Goal: Task Accomplishment & Management: Use online tool/utility

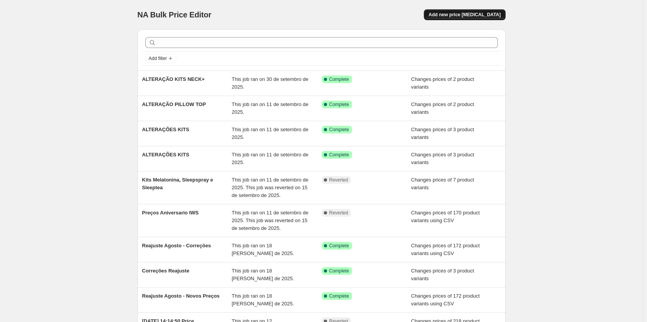
click at [501, 17] on span "Add new price [MEDICAL_DATA]" at bounding box center [465, 15] width 72 height 6
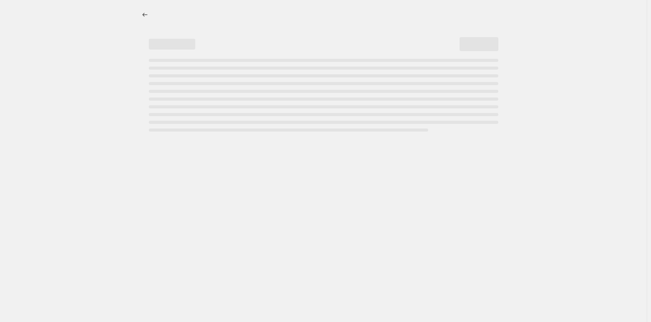
select select "percentage"
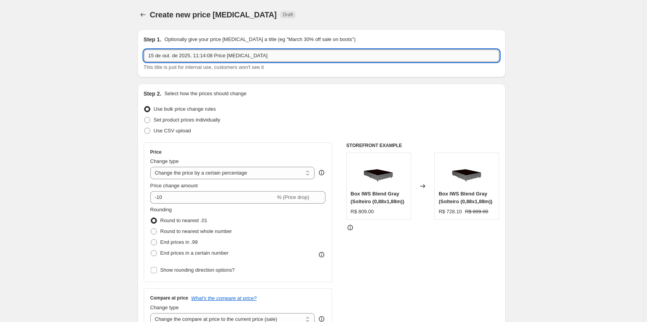
click at [206, 52] on input "15 de out. de 2025, 11:14:08 Price [MEDICAL_DATA]" at bounding box center [322, 56] width 356 height 12
click at [201, 52] on input "15 de out. de 2025, 11:14:08 Price [MEDICAL_DATA]" at bounding box center [322, 56] width 356 height 12
drag, startPoint x: 201, startPoint y: 52, endPoint x: 231, endPoint y: 61, distance: 31.0
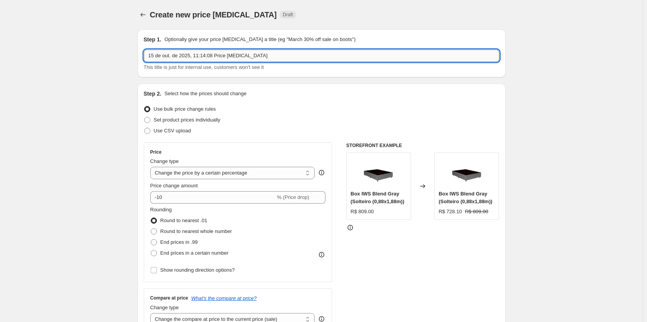
click at [210, 59] on input "15 de out. de 2025, 11:14:08 Price [MEDICAL_DATA]" at bounding box center [322, 56] width 356 height 12
type input "CORREÇÃO PREÇO MELATONINA"
click at [164, 122] on span "Set product prices individually" at bounding box center [187, 120] width 67 height 6
click at [145, 117] on input "Set product prices individually" at bounding box center [144, 117] width 0 height 0
radio input "true"
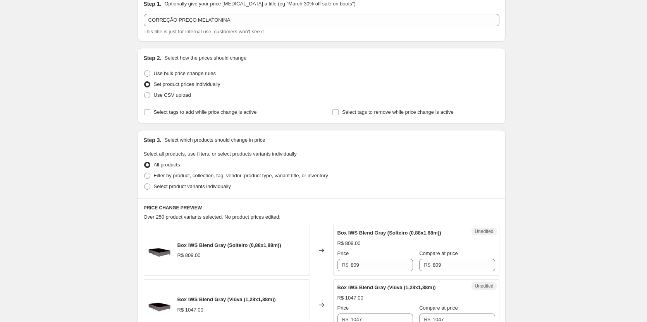
scroll to position [77, 0]
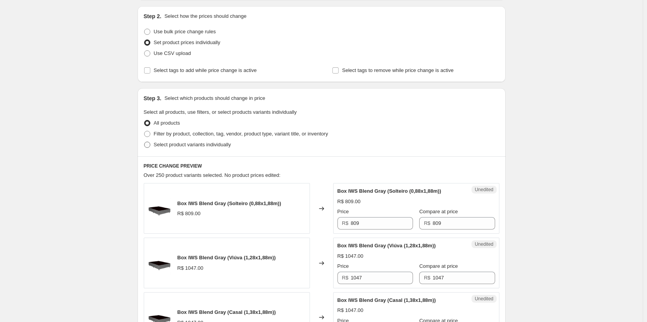
click at [173, 146] on span "Select product variants individually" at bounding box center [192, 145] width 77 height 6
click at [145, 142] on input "Select product variants individually" at bounding box center [144, 142] width 0 height 0
radio input "true"
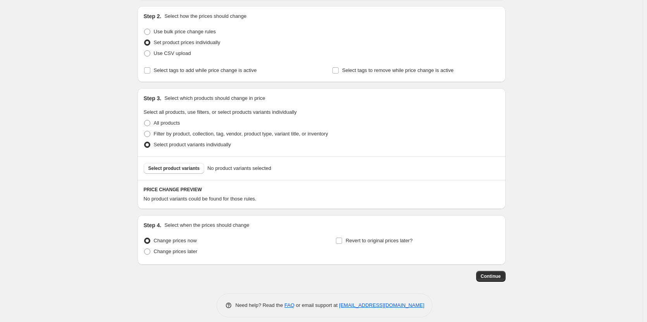
click at [180, 162] on div "Select product variants No product variants selected" at bounding box center [322, 169] width 368 height 24
click at [181, 169] on span "Select product variants" at bounding box center [174, 168] width 52 height 6
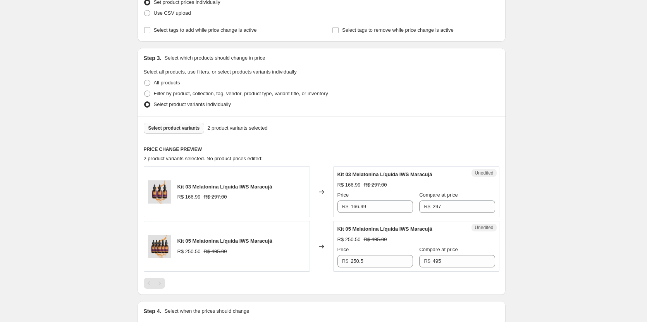
scroll to position [194, 0]
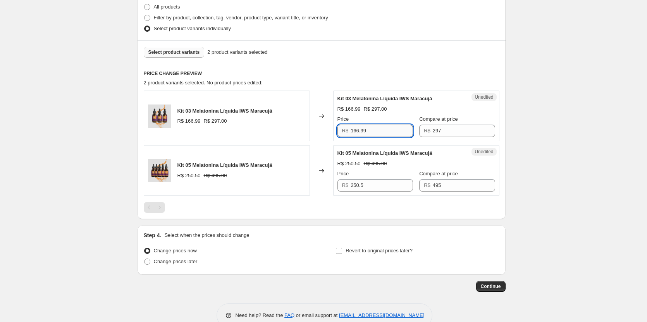
click at [363, 137] on input "166.99" at bounding box center [382, 131] width 62 height 12
click at [361, 138] on div "Unedited Kit 03 Melatonina Líquida IWS Maracujá R$ 166.99 R$ 297.00 Price R$ 16…" at bounding box center [416, 116] width 166 height 51
click at [365, 137] on input "166.99" at bounding box center [382, 131] width 62 height 12
type input "166.99"
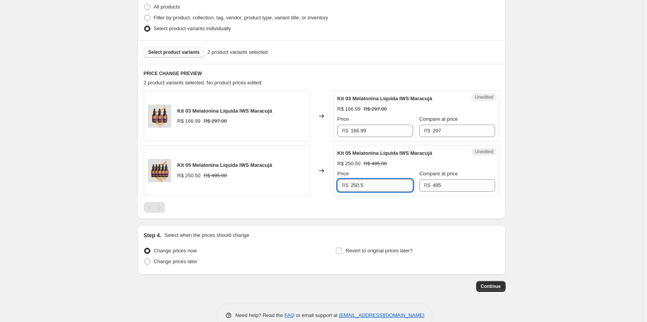
click at [372, 186] on input "250.5" at bounding box center [382, 185] width 62 height 12
type input "250.5"
click at [545, 212] on div "Create new price [MEDICAL_DATA]. This page is ready Create new price [MEDICAL_D…" at bounding box center [321, 72] width 643 height 533
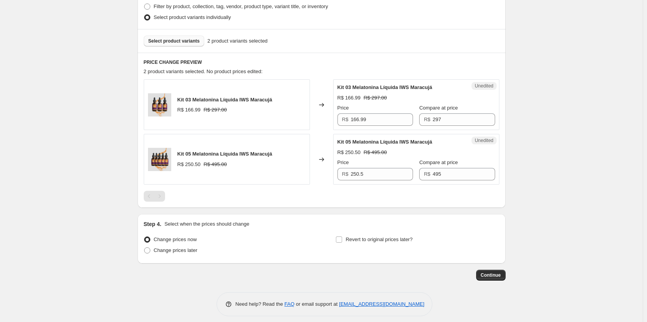
scroll to position [211, 0]
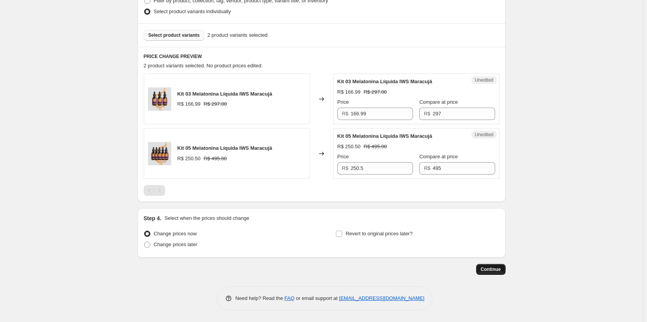
click at [490, 272] on span "Continue" at bounding box center [491, 270] width 20 height 6
click at [494, 271] on span "Continue" at bounding box center [491, 270] width 20 height 6
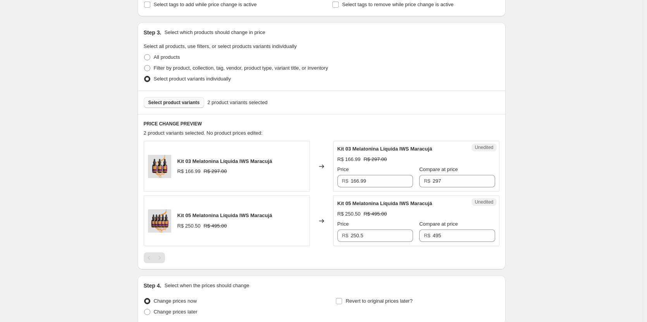
scroll to position [194, 0]
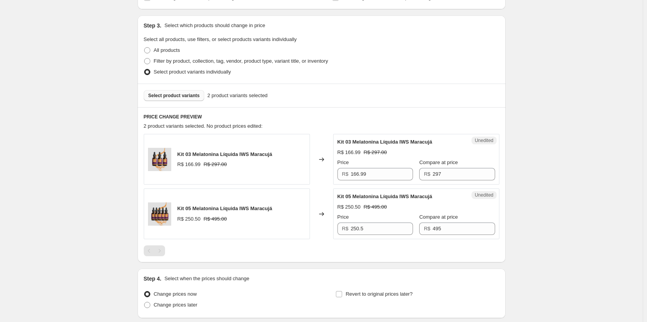
click at [394, 184] on div "Unedited Kit 03 Melatonina Líquida IWS Maracujá R$ 166.99 R$ 297.00 Price R$ 16…" at bounding box center [416, 159] width 166 height 51
click at [367, 176] on input "166.99" at bounding box center [382, 174] width 62 height 12
type input "175.80"
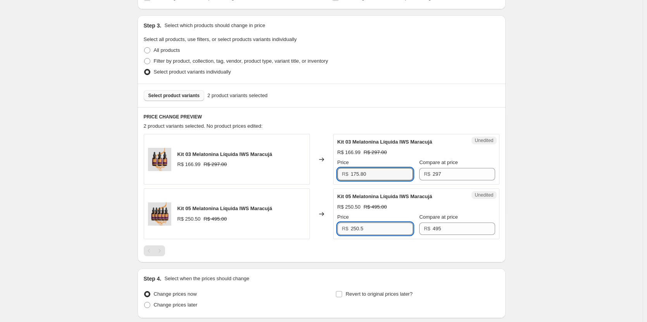
click at [395, 229] on input "250.5" at bounding box center [382, 229] width 62 height 12
type input "263.70"
click at [563, 200] on div "Create new price [MEDICAL_DATA]. This page is ready Create new price [MEDICAL_D…" at bounding box center [321, 94] width 643 height 577
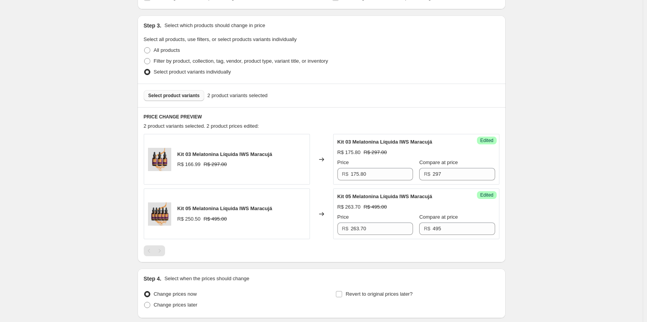
scroll to position [254, 0]
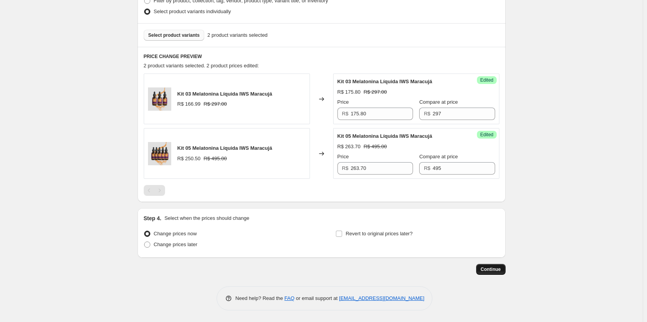
click at [491, 270] on span "Continue" at bounding box center [491, 270] width 20 height 6
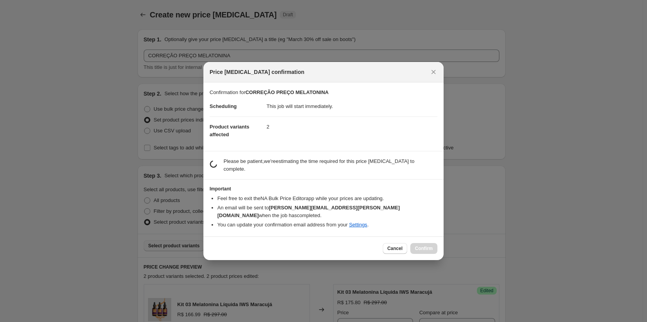
scroll to position [211, 0]
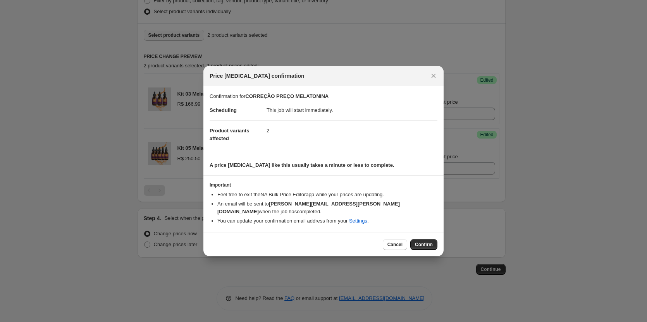
click at [432, 239] on button "Confirm" at bounding box center [423, 244] width 27 height 11
type input "CORREÇÃO PREÇO MELATONINA"
